Goal: Information Seeking & Learning: Check status

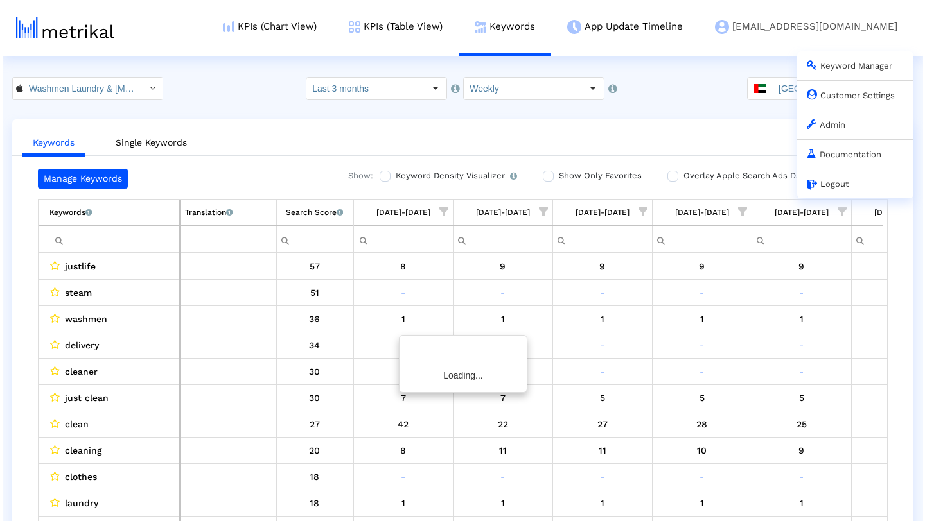
scroll to position [0, 267]
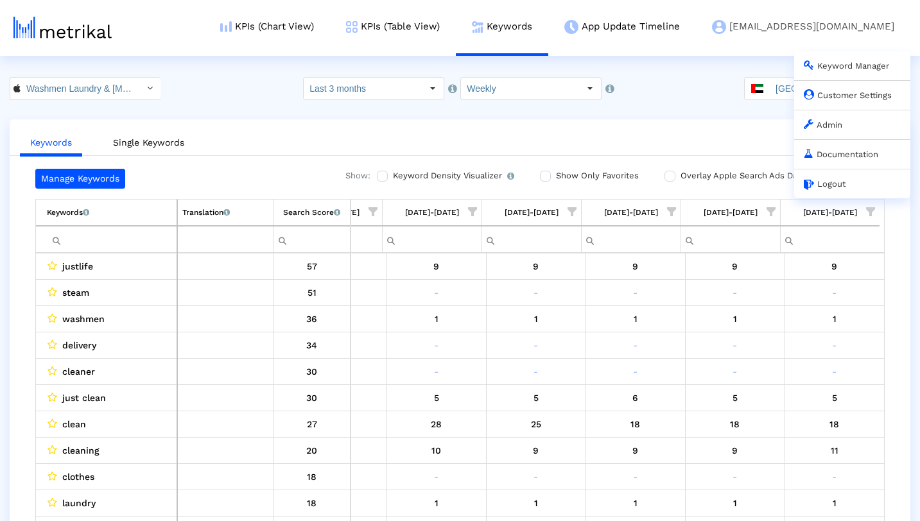
click at [839, 125] on link "Admin" at bounding box center [823, 125] width 39 height 10
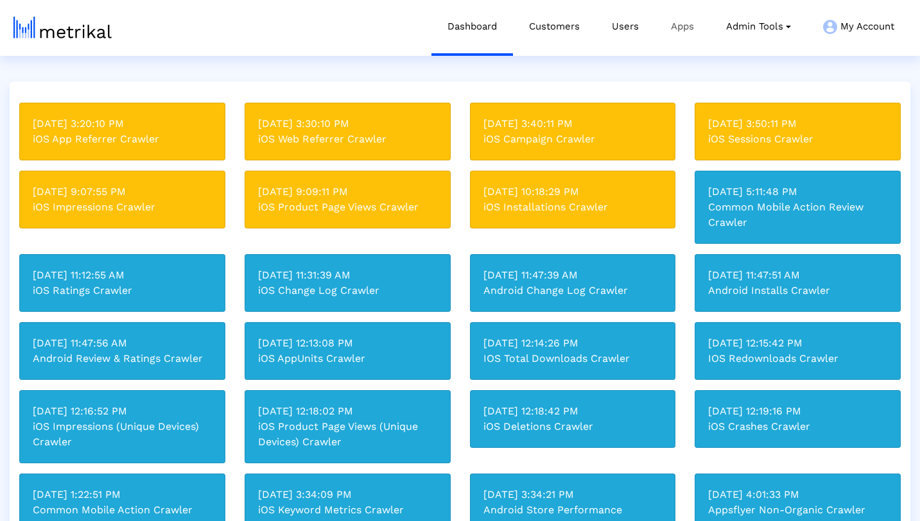
click at [679, 28] on link "Apps" at bounding box center [682, 26] width 55 height 53
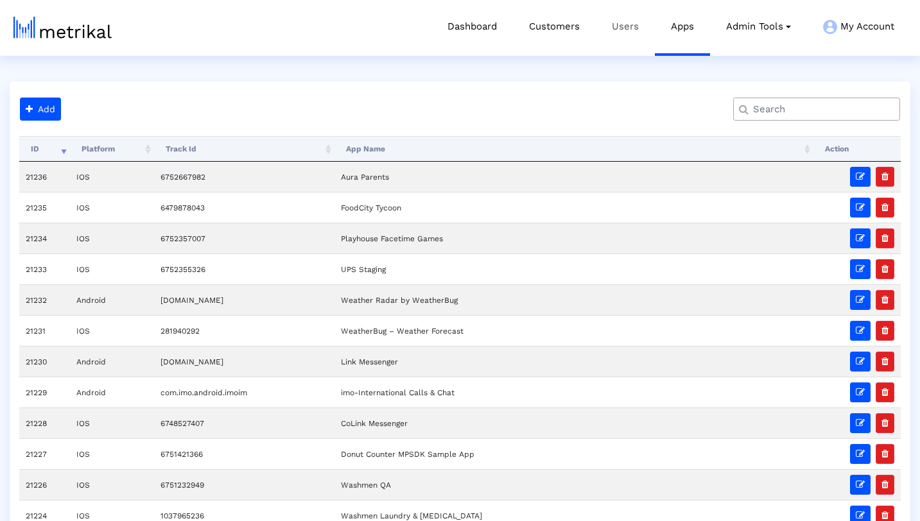
click at [627, 22] on link "Users" at bounding box center [625, 26] width 59 height 53
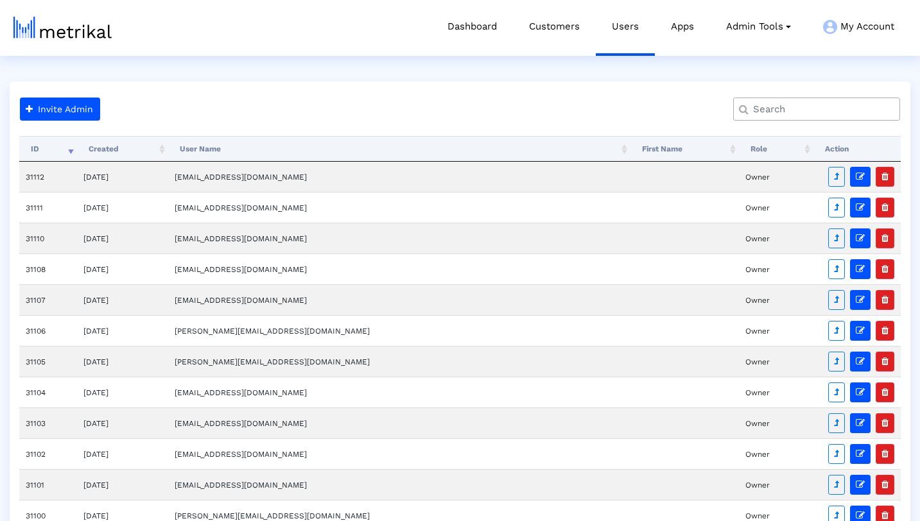
click at [772, 114] on input "text" at bounding box center [819, 109] width 151 height 13
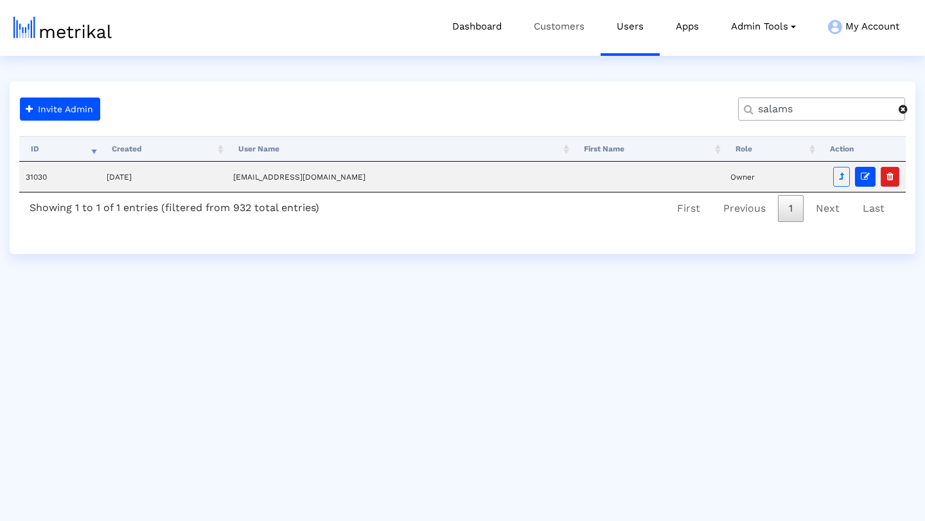
type input "salams"
click at [565, 24] on link "Customers" at bounding box center [559, 26] width 83 height 53
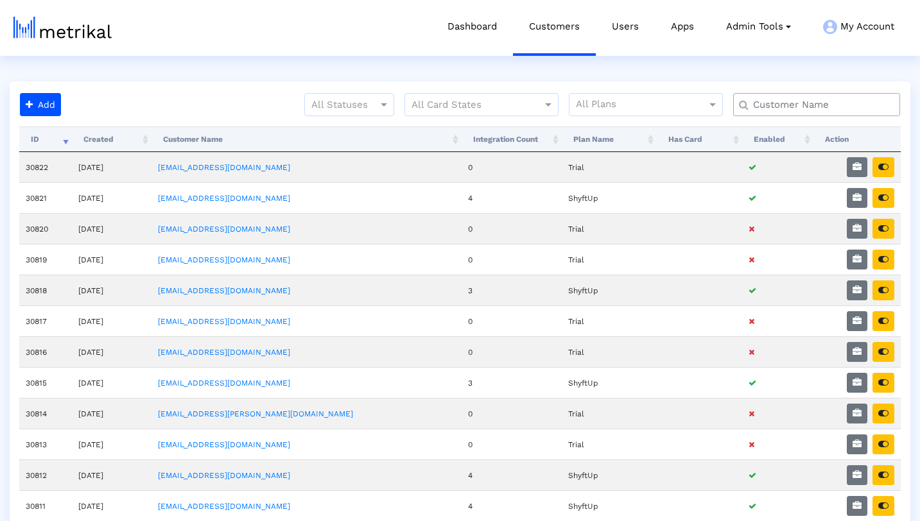
click at [802, 102] on input "text" at bounding box center [819, 104] width 151 height 13
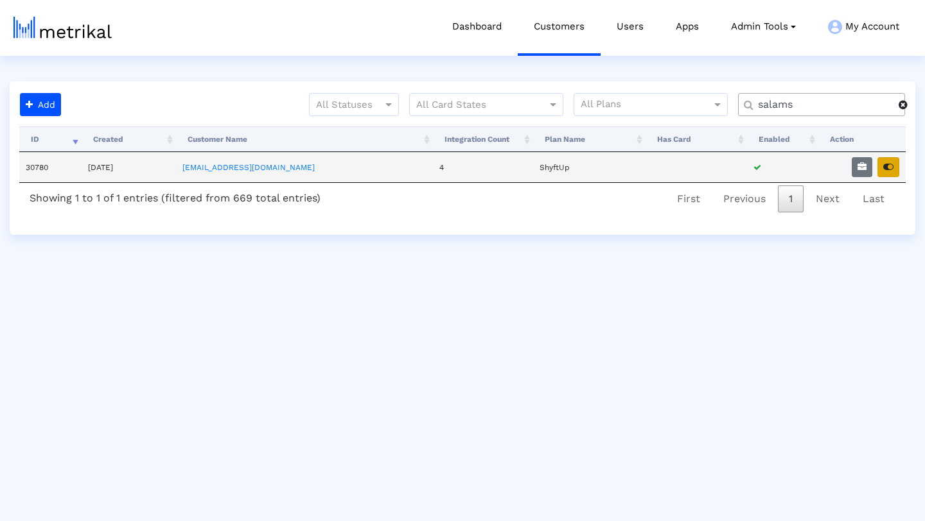
type input "salams"
click at [896, 169] on button "button" at bounding box center [888, 167] width 22 height 20
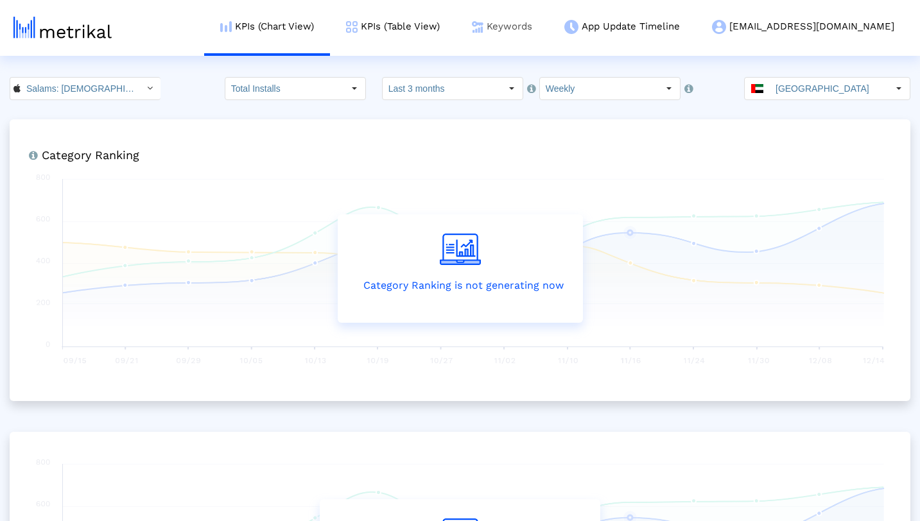
click at [548, 24] on link "Keywords" at bounding box center [502, 26] width 92 height 53
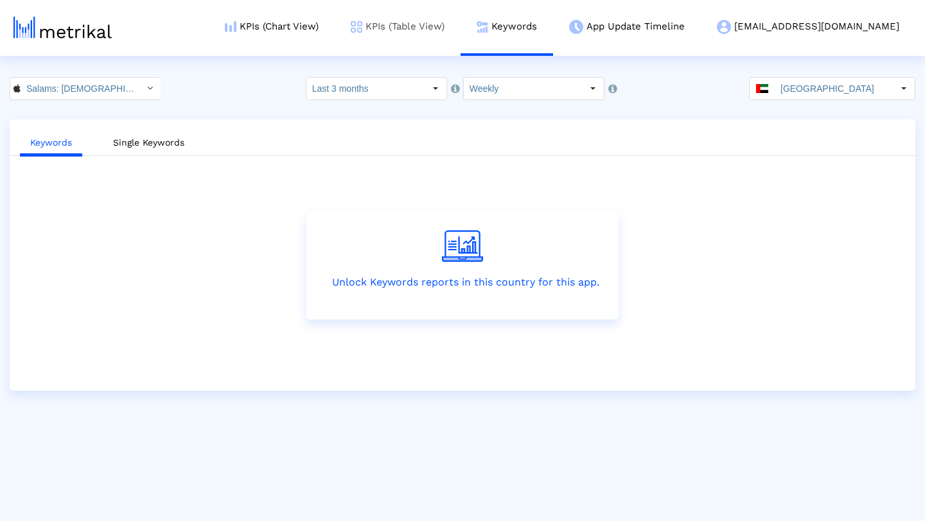
click at [457, 16] on link "KPIs (Table View)" at bounding box center [398, 26] width 126 height 53
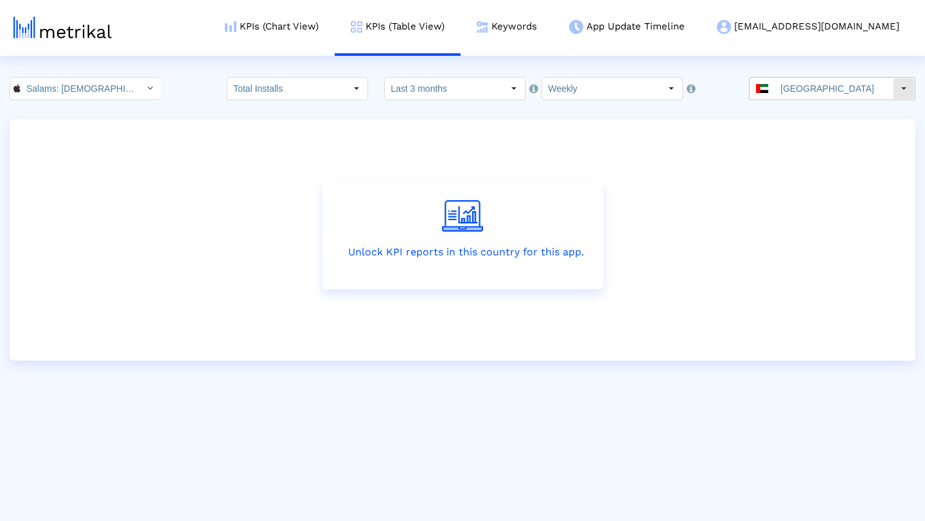
click at [832, 91] on input "[GEOGRAPHIC_DATA]" at bounding box center [833, 89] width 118 height 22
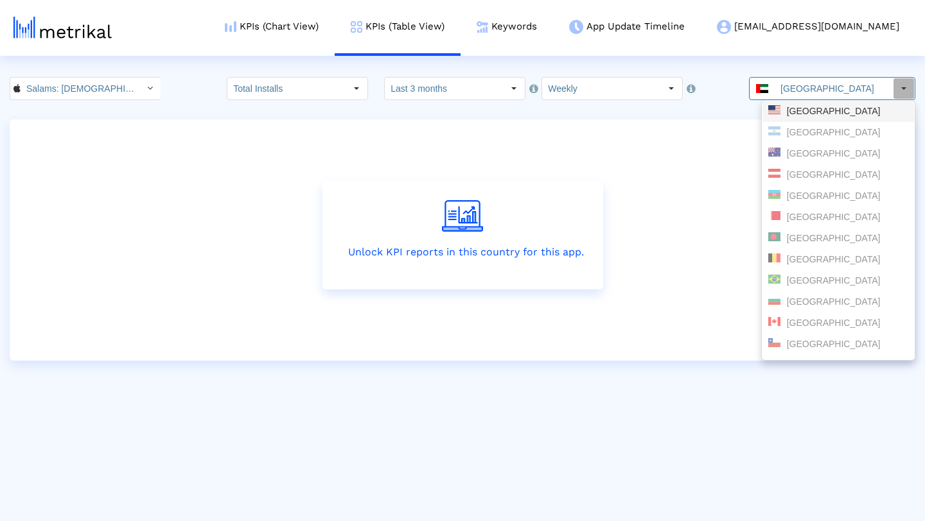
click at [828, 108] on div "[GEOGRAPHIC_DATA]" at bounding box center [838, 111] width 140 height 12
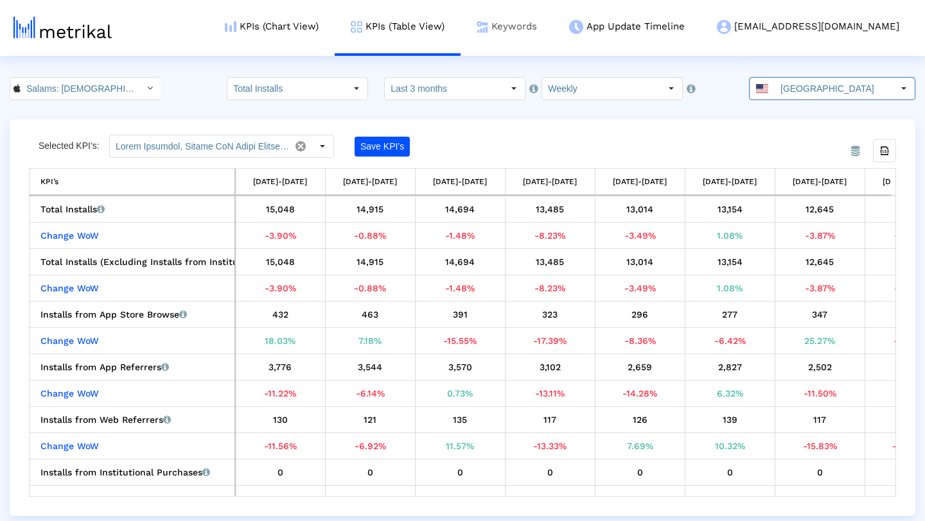
click at [553, 27] on link "Keywords" at bounding box center [506, 26] width 92 height 53
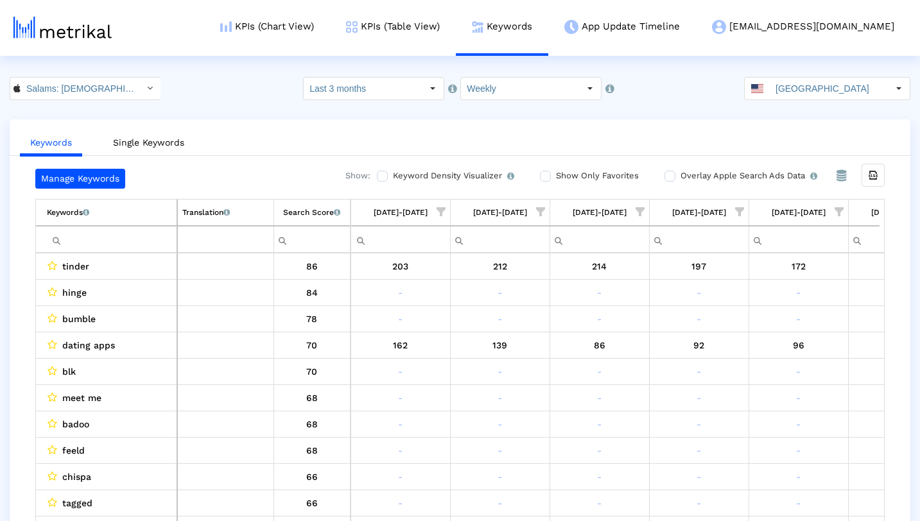
scroll to position [0, 765]
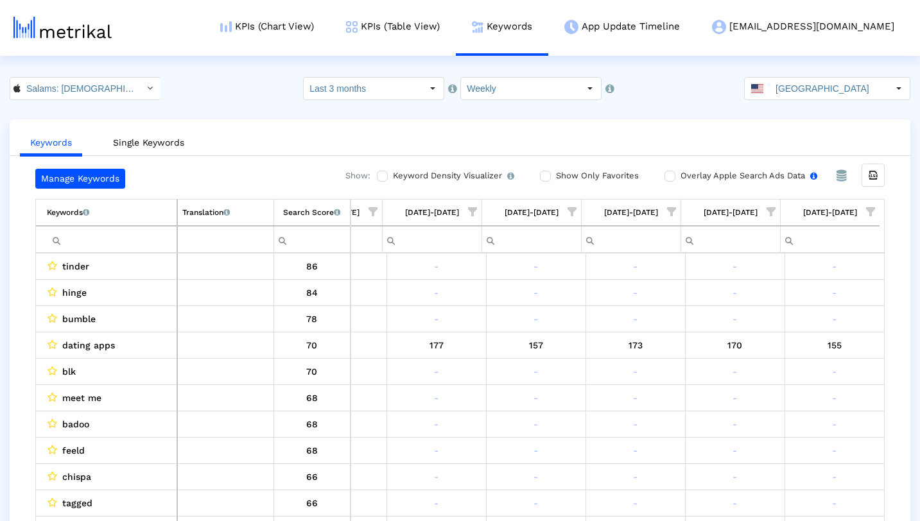
click at [677, 177] on label "Overlay Apple Search Ads Data Turn this on to view Apple Search Ads metrics (in…" at bounding box center [747, 176] width 140 height 14
click at [672, 177] on input "Overlay Apple Search Ads Data Turn this on to view Apple Search Ads metrics (in…" at bounding box center [669, 176] width 8 height 8
checkbox input "true"
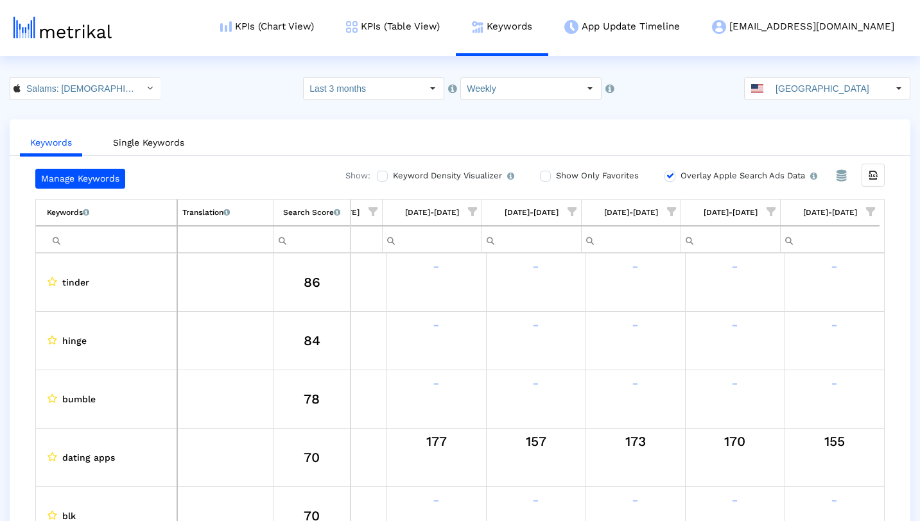
click at [143, 234] on input "Filter cell" at bounding box center [112, 239] width 130 height 21
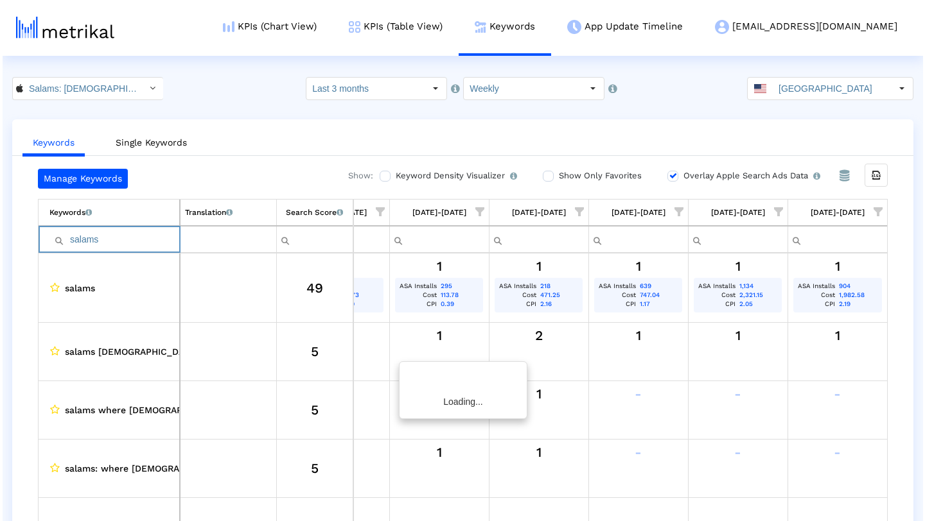
scroll to position [0, 760]
type input "salams"
click at [456, 22] on link "KPIs (Table View)" at bounding box center [393, 26] width 126 height 53
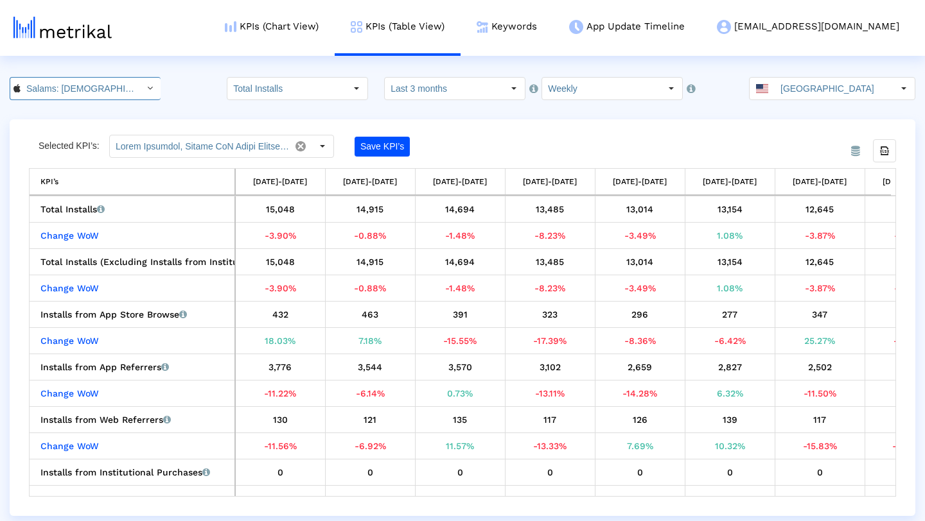
click at [147, 89] on icon "Select" at bounding box center [150, 87] width 6 height 9
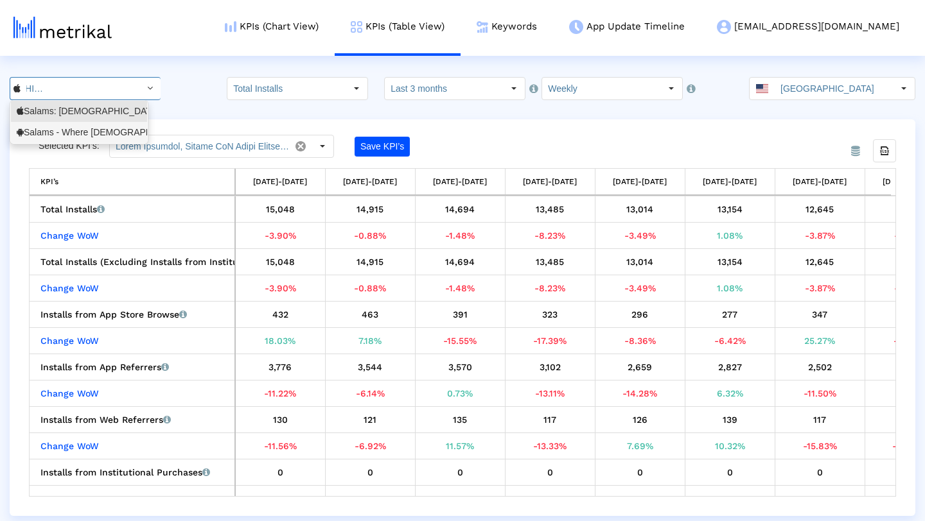
click at [122, 133] on div "Salams - Where [DEMOGRAPHIC_DATA] Meet <com.minderapps.minder>" at bounding box center [79, 132] width 125 height 12
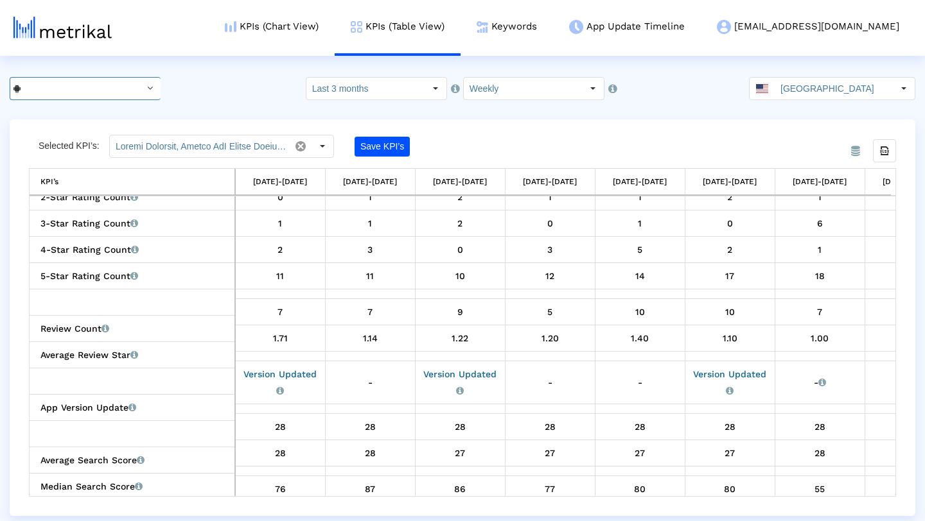
scroll to position [0, 0]
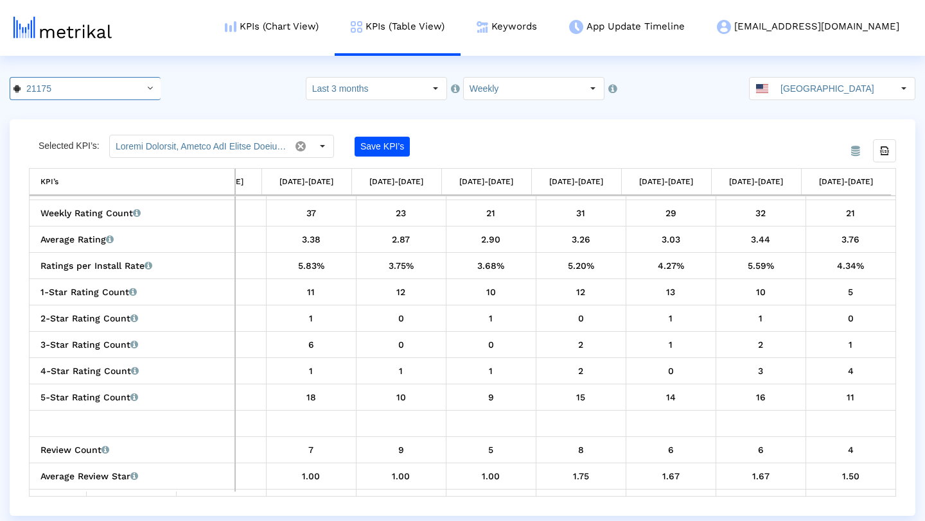
click at [677, 108] on crea-index "21175 Pull down to refresh... Release to refresh... Refreshing... Salams: Halal…" at bounding box center [462, 296] width 925 height 439
